Goal: Transaction & Acquisition: Purchase product/service

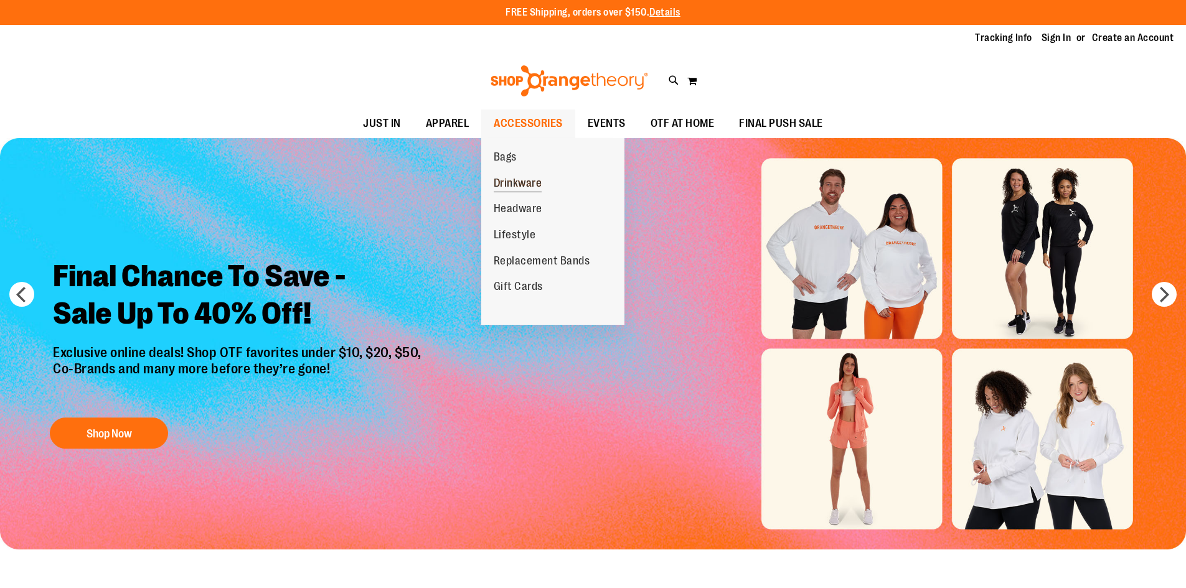
click at [519, 182] on span "Drinkware" at bounding box center [518, 185] width 49 height 16
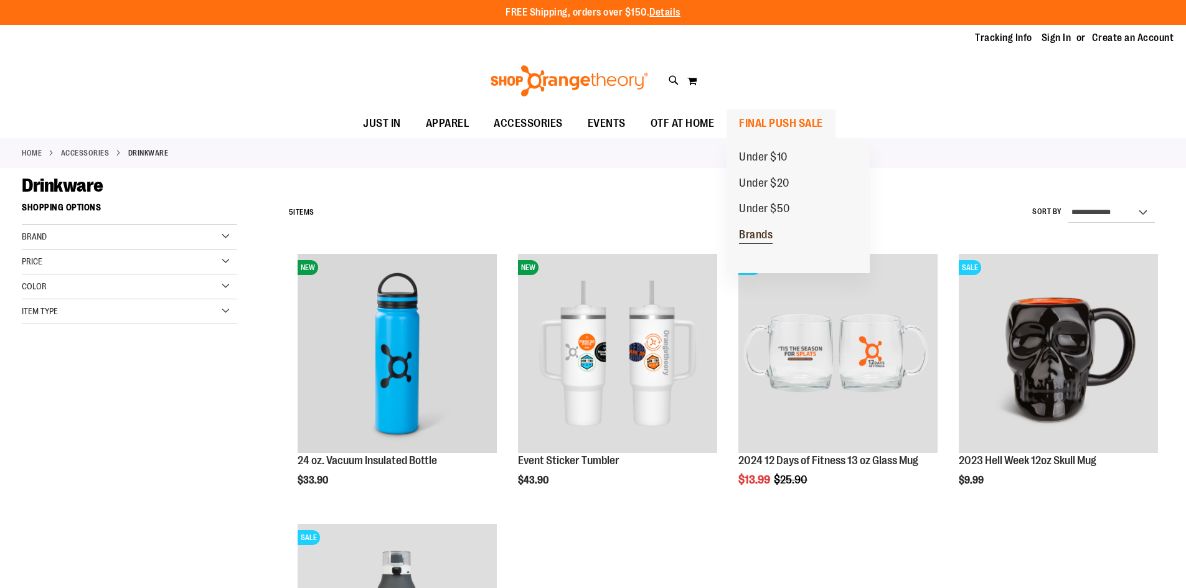
click at [762, 237] on span "Brands" at bounding box center [756, 237] width 34 height 16
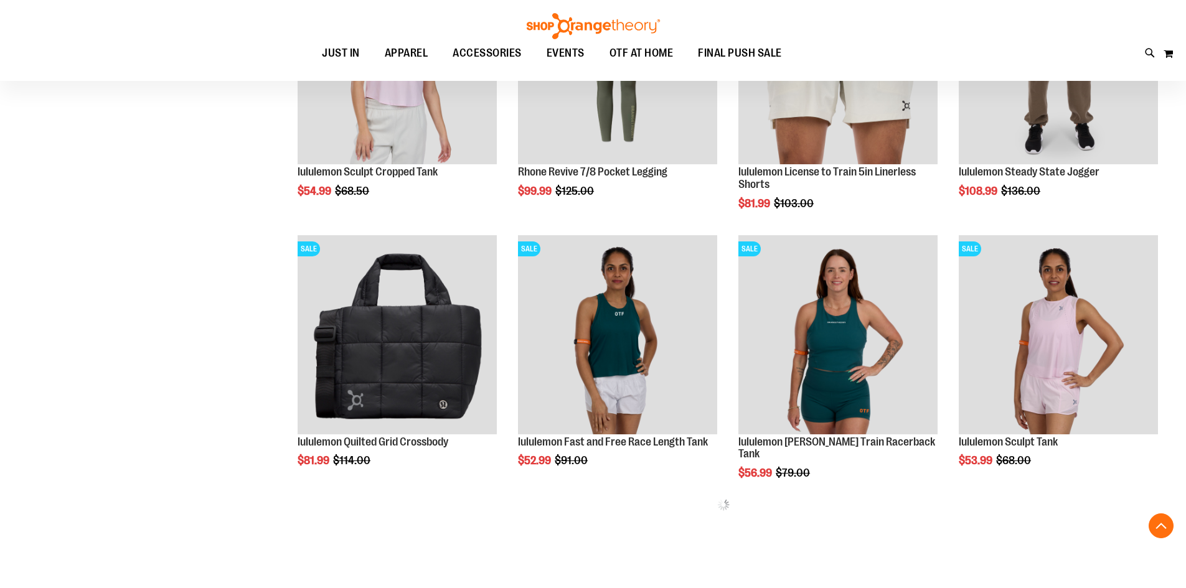
scroll to position [373, 0]
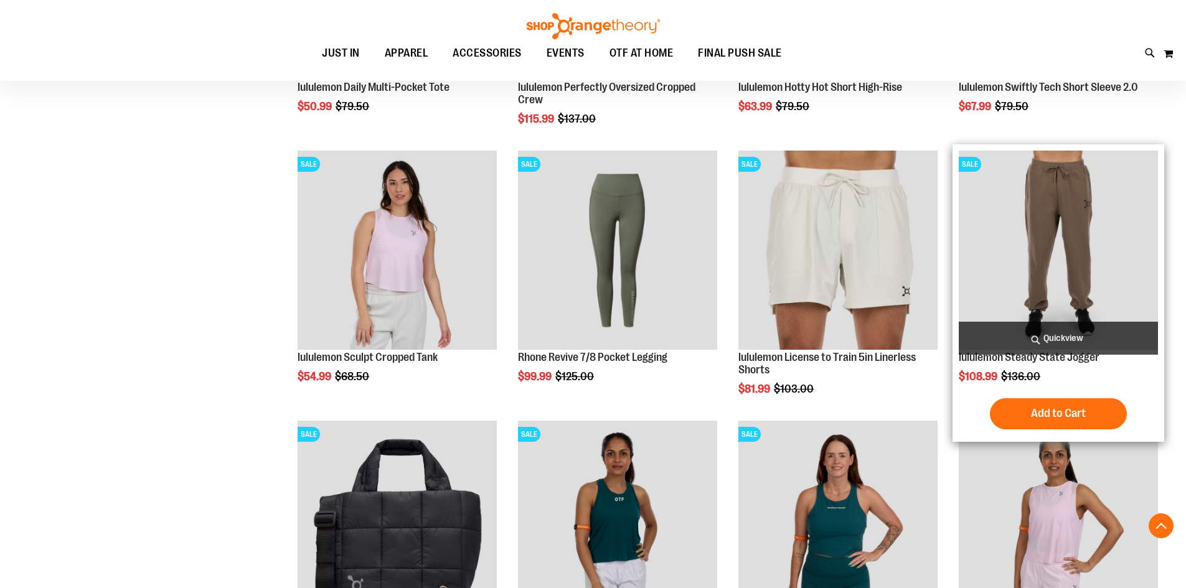
click at [1113, 262] on img "product" at bounding box center [1058, 250] width 199 height 199
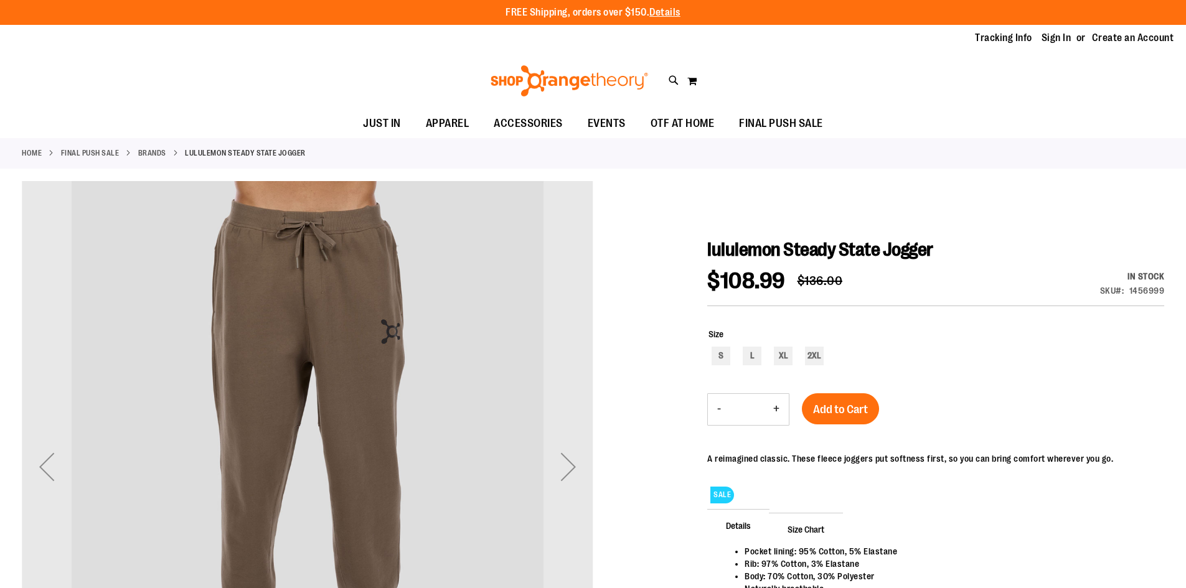
click at [600, 78] on img at bounding box center [569, 80] width 161 height 31
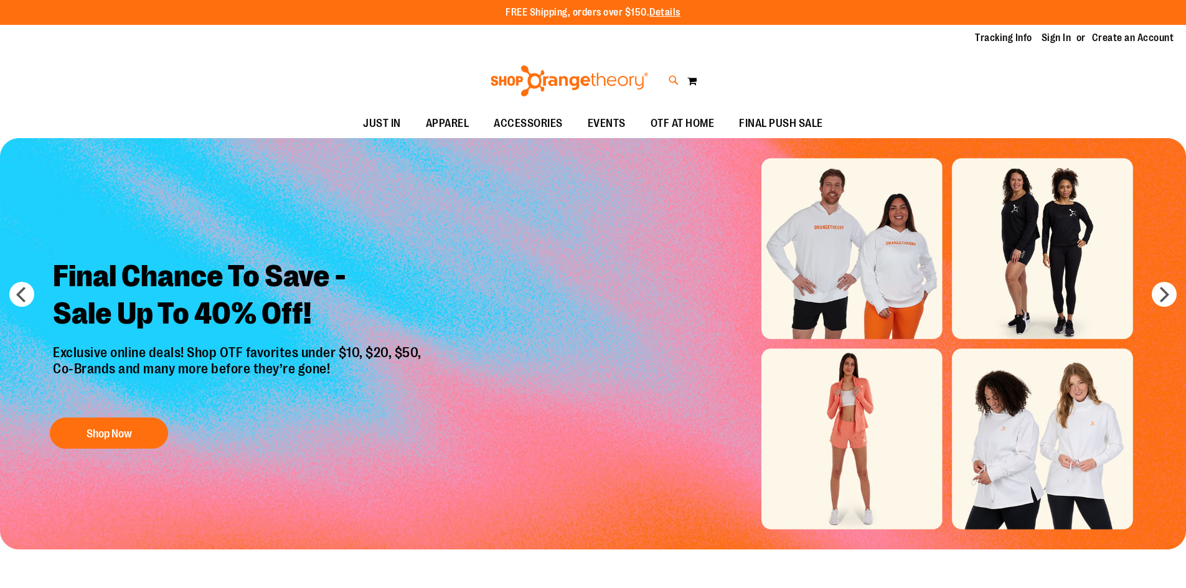
click at [672, 80] on icon at bounding box center [674, 80] width 11 height 14
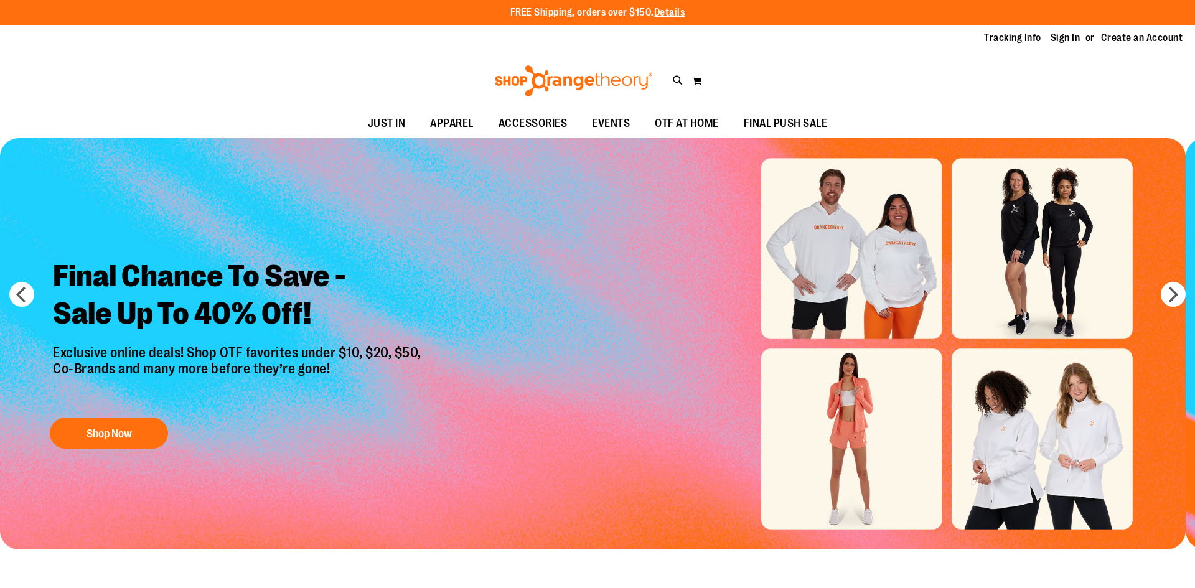
click at [517, 82] on input "Search" at bounding box center [597, 70] width 948 height 41
type input "******"
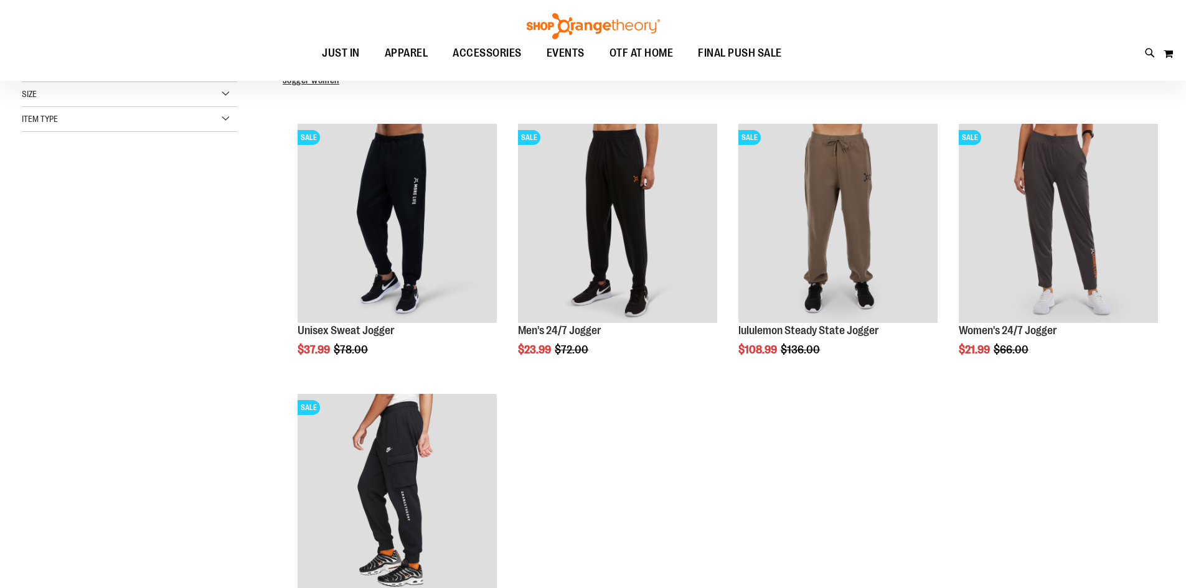
scroll to position [311, 0]
